Goal: Task Accomplishment & Management: Complete application form

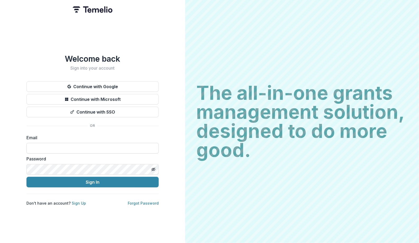
click at [82, 143] on input at bounding box center [92, 148] width 132 height 11
type input "**********"
click at [80, 181] on button "Sign In" at bounding box center [92, 182] width 132 height 11
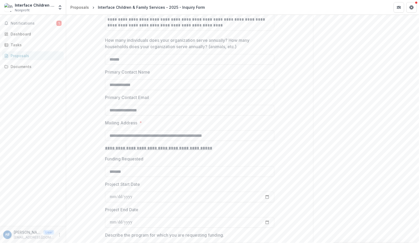
scroll to position [764, 0]
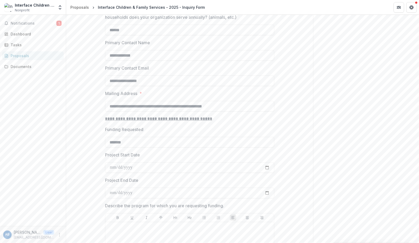
drag, startPoint x: 142, startPoint y: 58, endPoint x: 102, endPoint y: 66, distance: 40.6
type input "**********"
drag, startPoint x: 128, startPoint y: 85, endPoint x: 93, endPoint y: 85, distance: 35.4
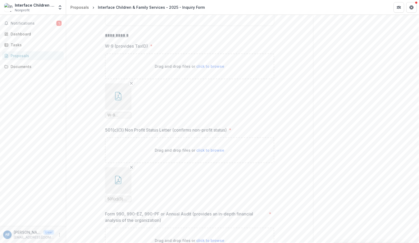
scroll to position [2557, 0]
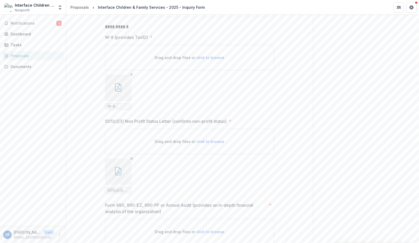
type input "**********"
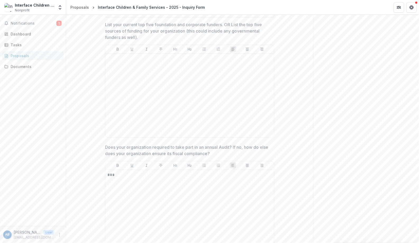
scroll to position [1734, 0]
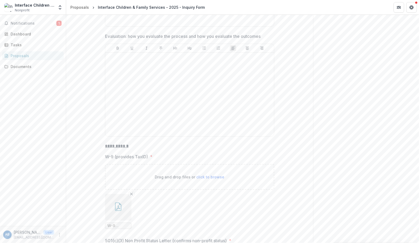
scroll to position [2498, 0]
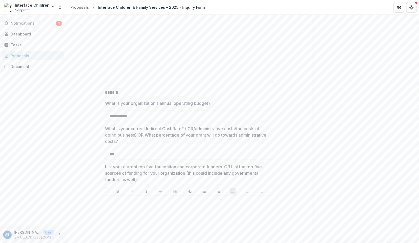
scroll to position [1617, 0]
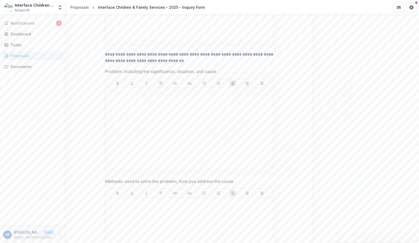
scroll to position [2087, 0]
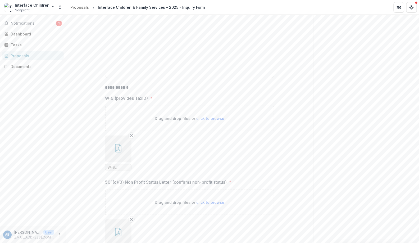
scroll to position [2498, 0]
click at [132, 135] on icon "Remove File" at bounding box center [131, 133] width 4 height 4
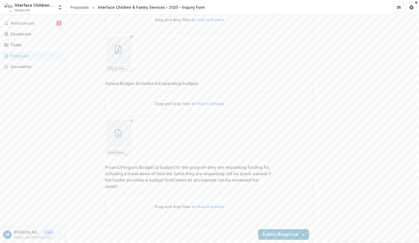
scroll to position [2772, 0]
